Goal: Task Accomplishment & Management: Manage account settings

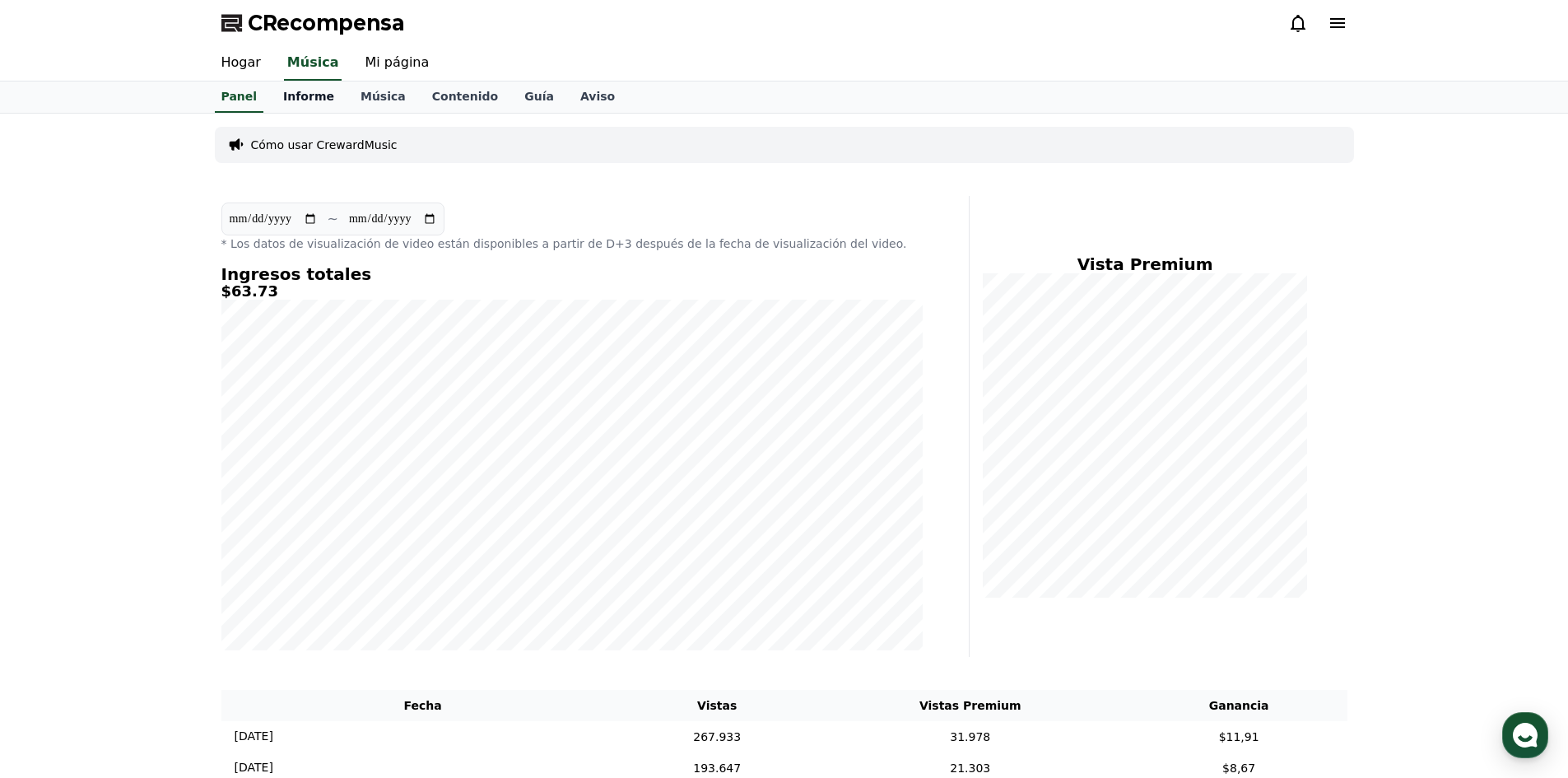
click at [318, 91] on font "Informe" at bounding box center [309, 96] width 51 height 13
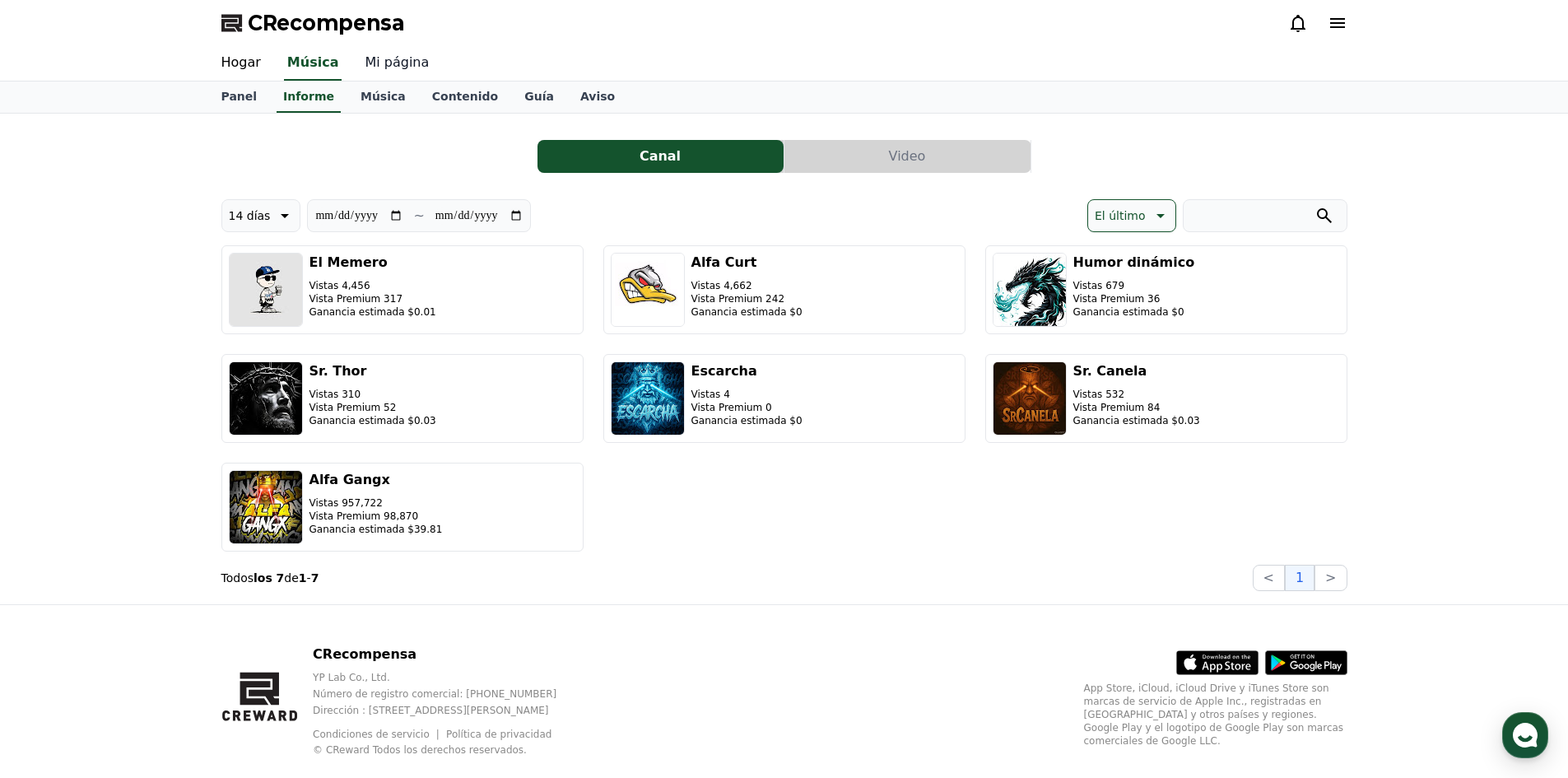
click at [391, 68] on font "Mi página" at bounding box center [397, 62] width 65 height 16
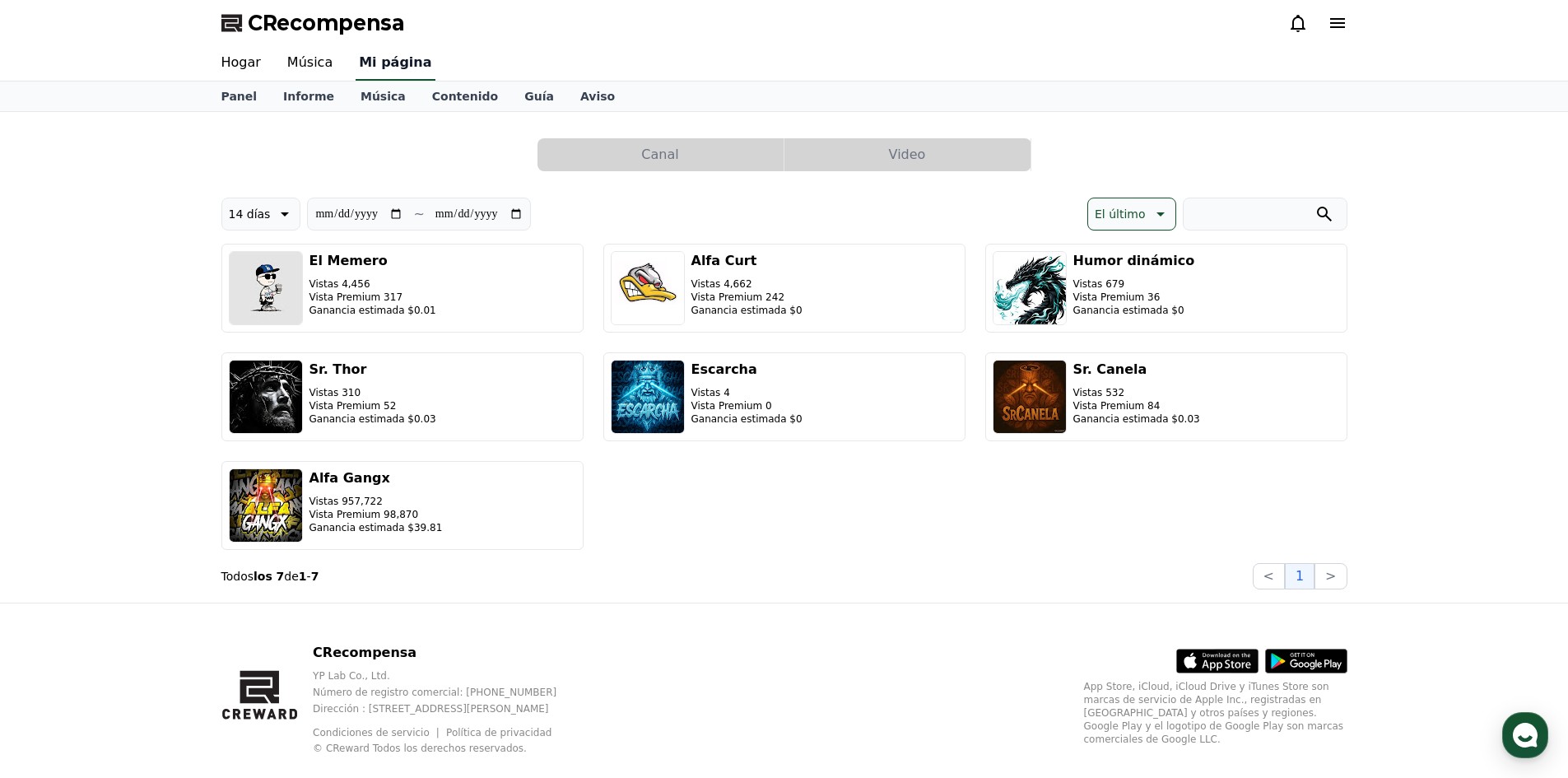
select select "**********"
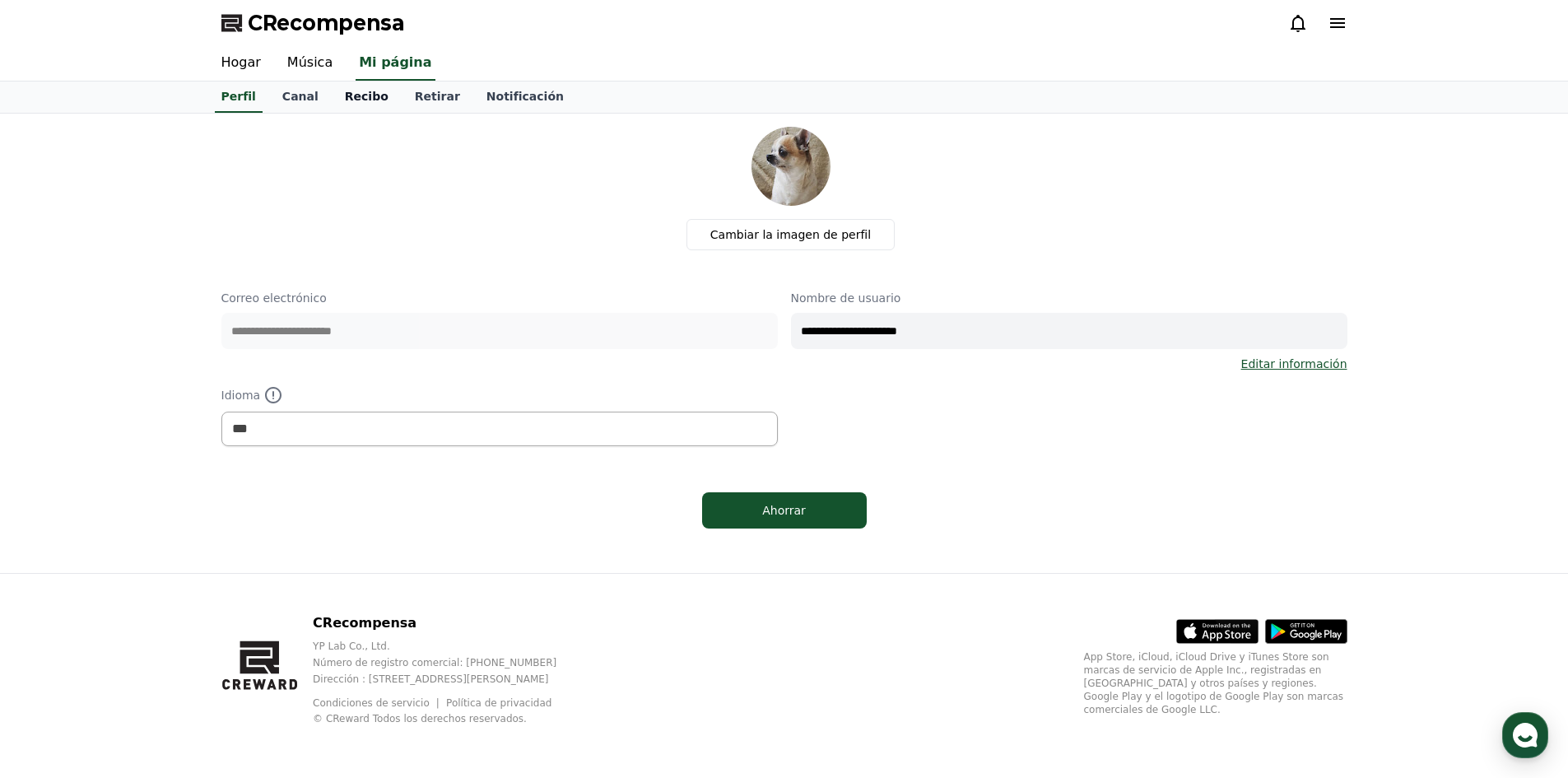
click at [371, 104] on link "Recibo" at bounding box center [366, 97] width 70 height 31
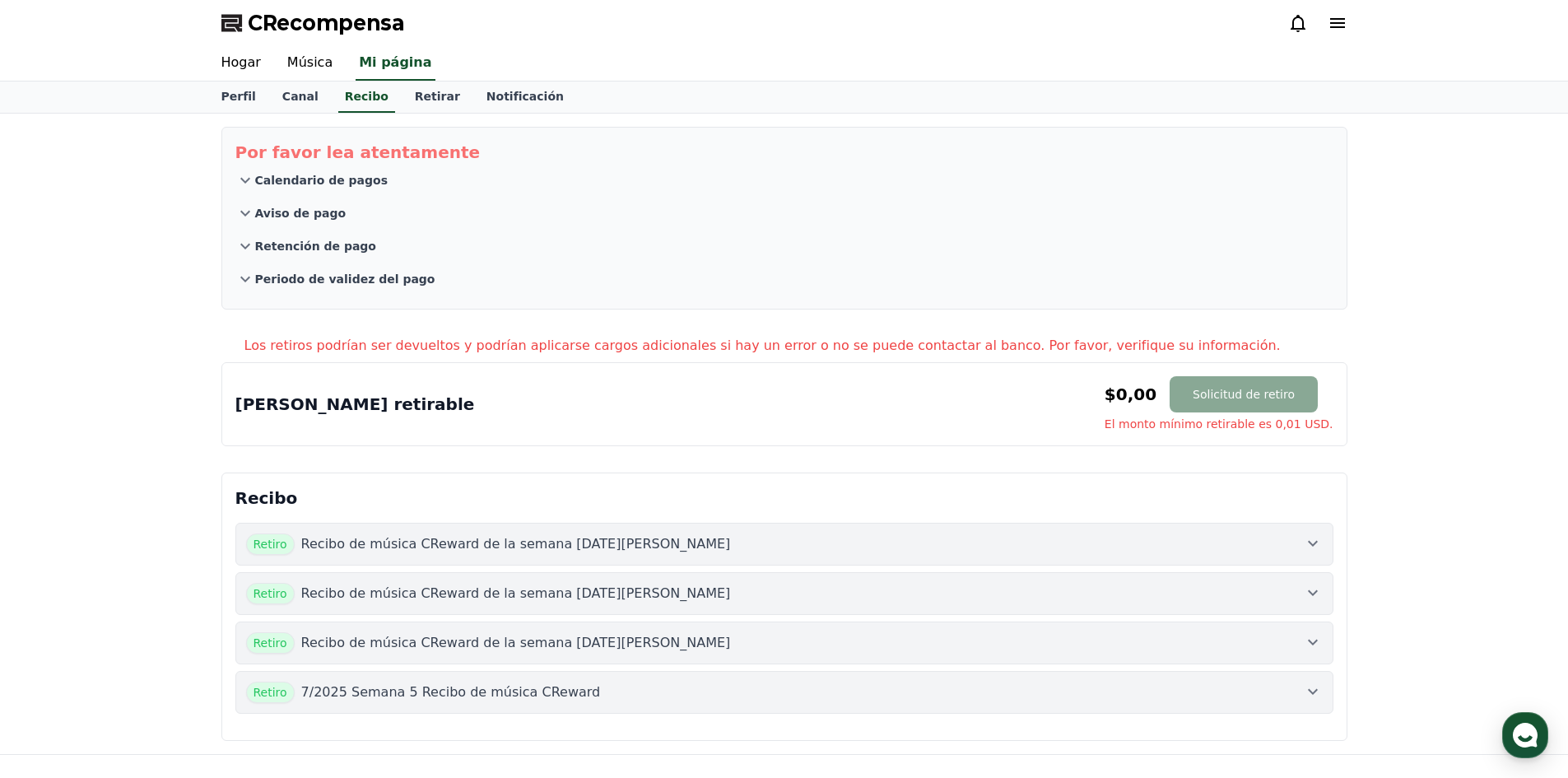
click at [467, 539] on font "Recibo de música CReward de la semana 3 de agosto de 2025" at bounding box center [516, 543] width 429 height 16
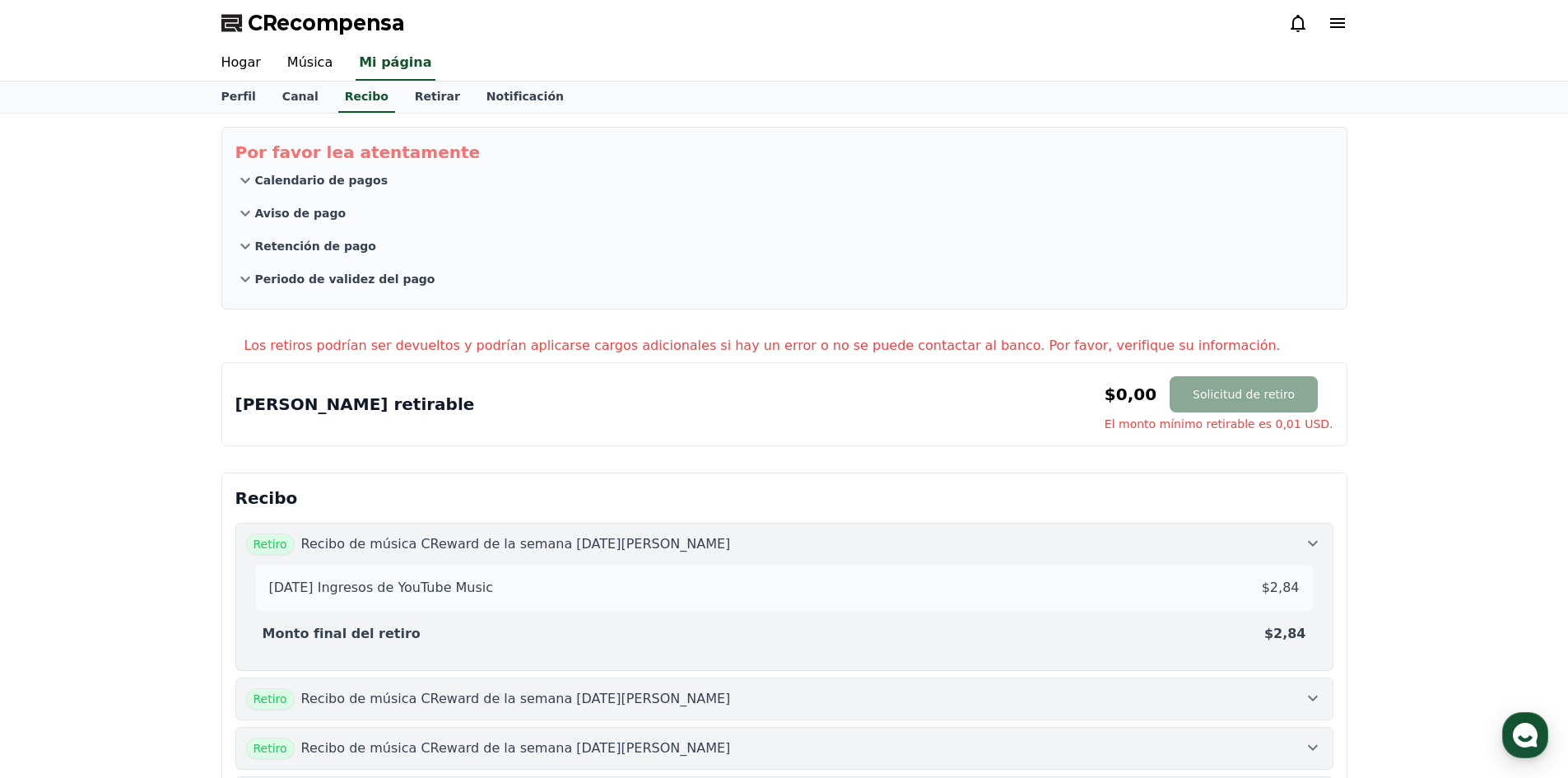
click at [467, 539] on font "Recibo de música CReward de la semana 3 de agosto de 2025" at bounding box center [516, 543] width 429 height 16
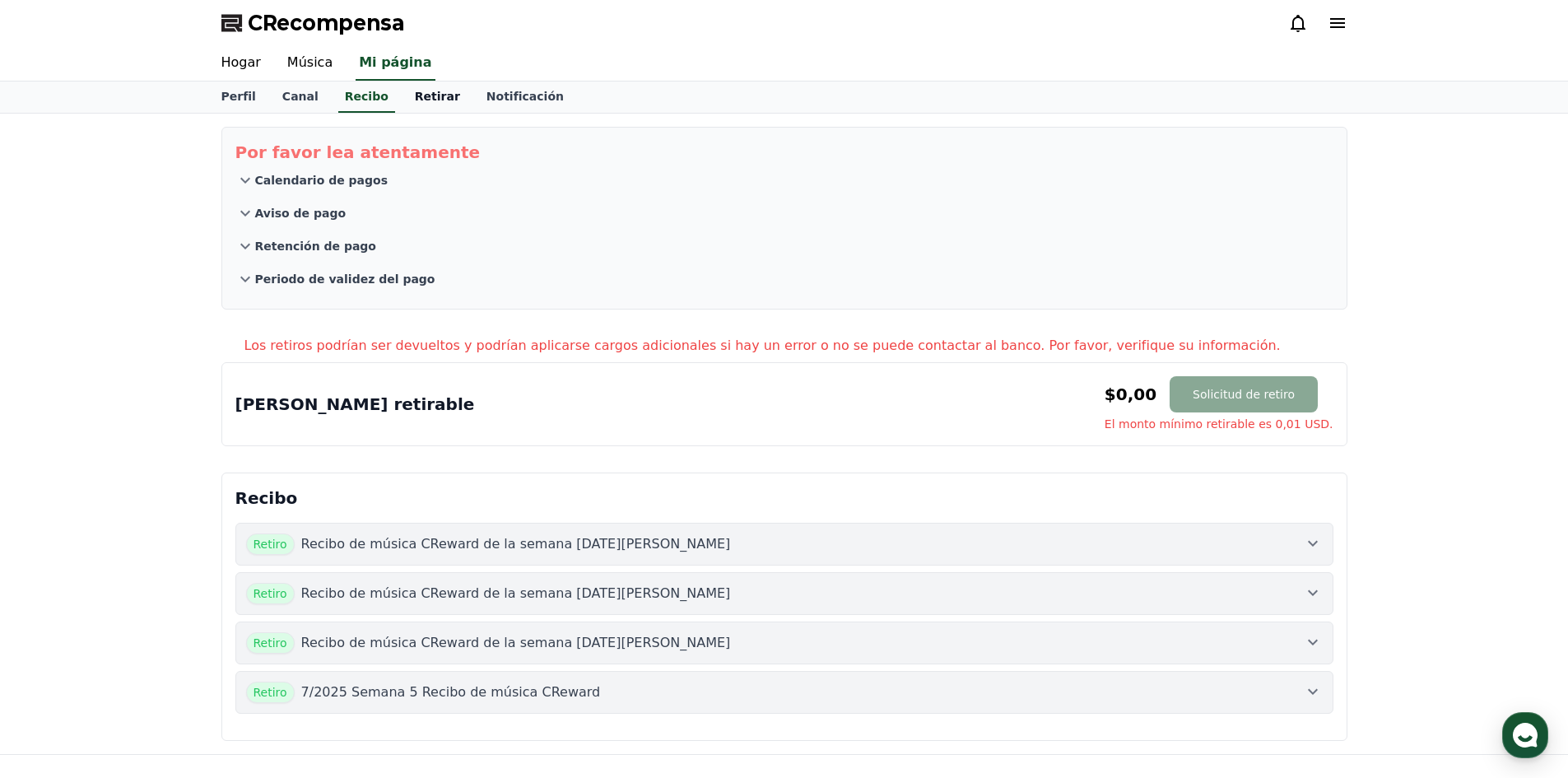
click at [401, 101] on link "Retirar" at bounding box center [437, 97] width 72 height 31
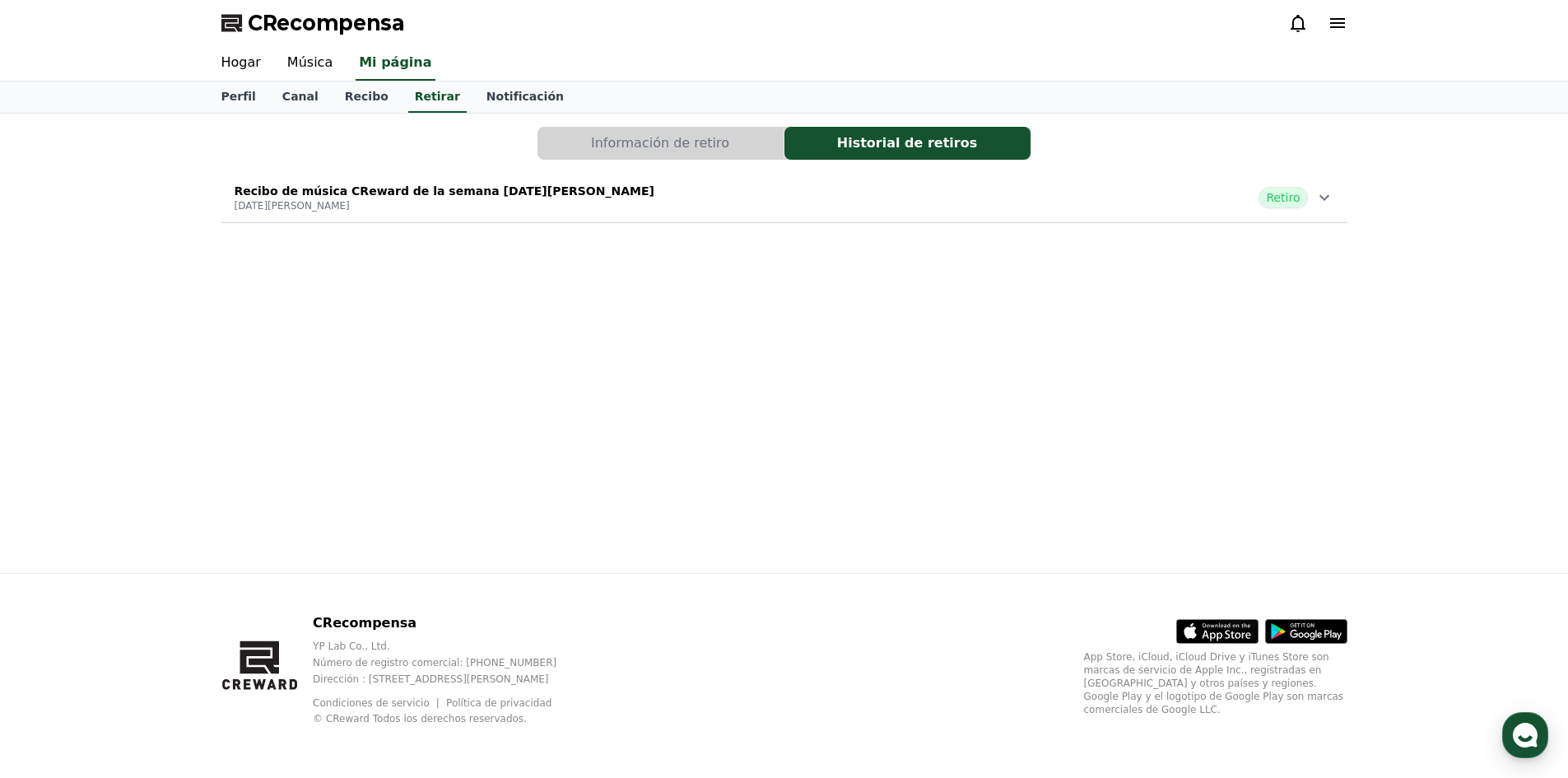
click at [532, 235] on div "Información de retiro Historial de retiros Recibo de música CReward de la seman…" at bounding box center [784, 343] width 1153 height 459
click at [531, 205] on p "[DATE][PERSON_NAME]" at bounding box center [444, 205] width 420 height 13
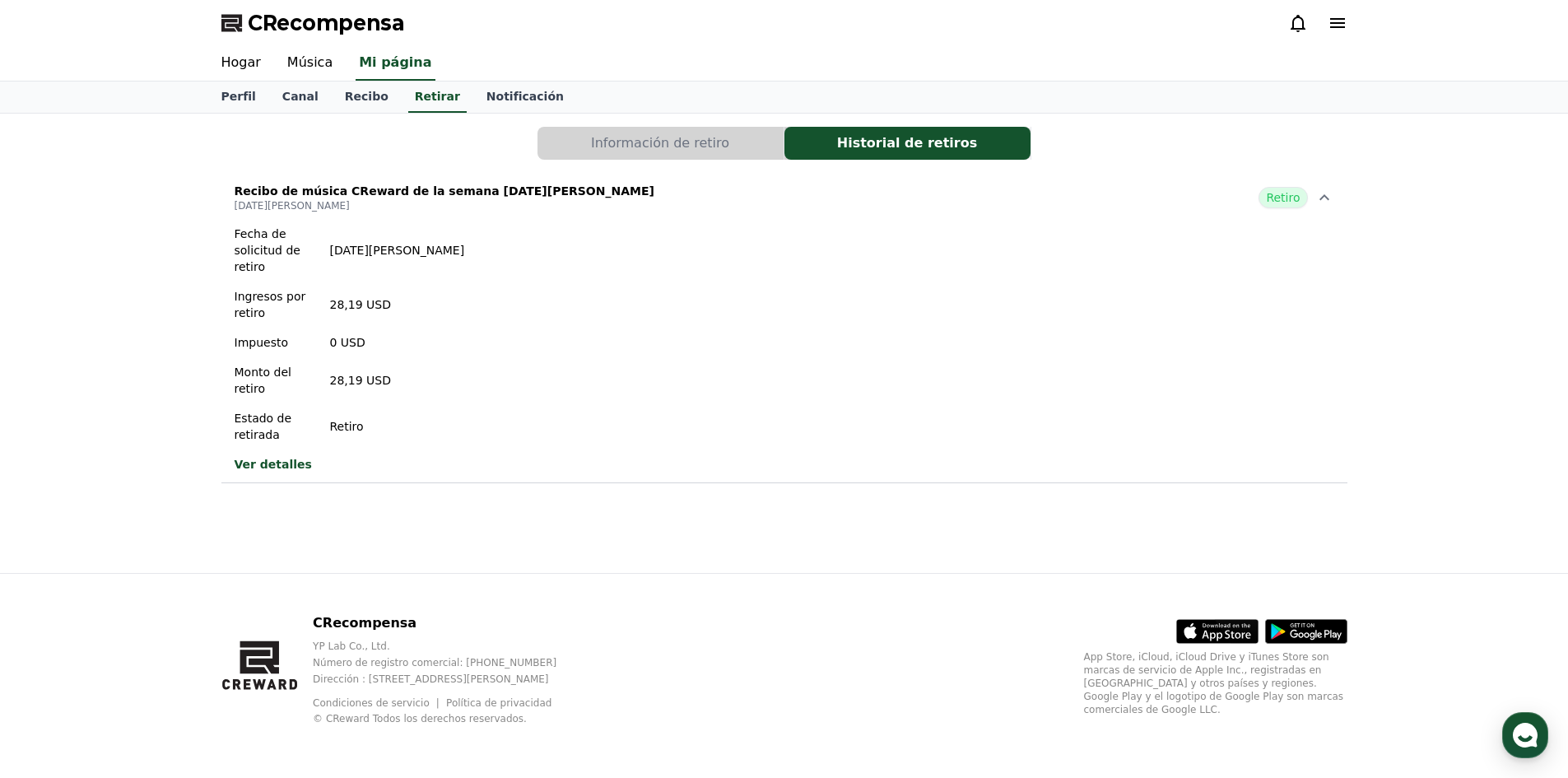
drag, startPoint x: 436, startPoint y: 235, endPoint x: 275, endPoint y: 309, distance: 177.2
click at [268, 300] on div "Fecha de solicitud de retiro 27 de agosto de 2025 Ingresos por retiro 28,19 USD…" at bounding box center [350, 349] width 257 height 260
